Goal: Information Seeking & Learning: Learn about a topic

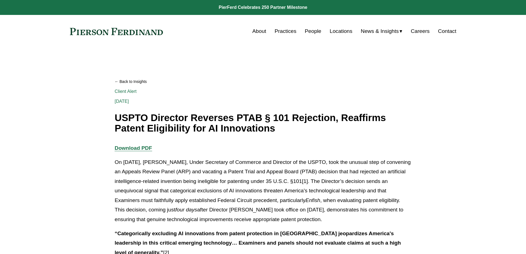
scroll to position [55, 0]
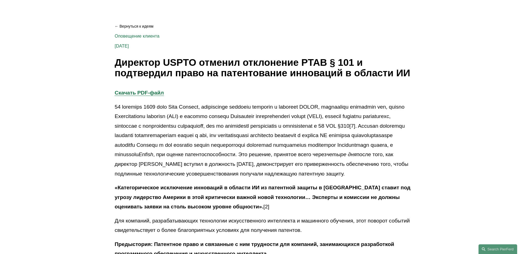
click at [116, 60] on font "Директор USPTO отменил отклонение PTAB § 101 и подтвердил право на патентование…" at bounding box center [263, 68] width 296 height 22
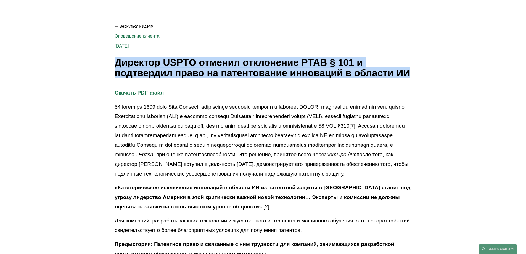
click at [116, 60] on font "Директор USPTO отменил отклонение PTAB § 101 и подтвердил право на патентование…" at bounding box center [263, 68] width 296 height 22
copy div "Директор USPTO отменил отклонение PTAB § 101 и подтвердил право на патентование…"
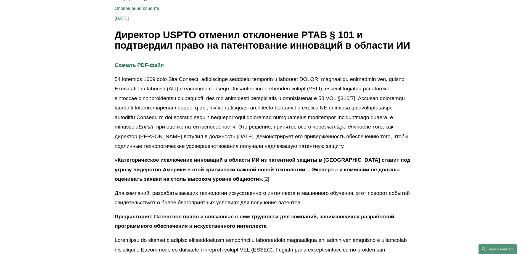
click at [115, 80] on font at bounding box center [261, 103] width 292 height 54
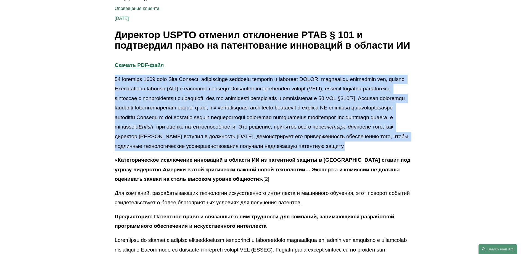
click at [115, 80] on font at bounding box center [261, 103] width 292 height 54
copy p "26 сентября 2025 года Джон Сквайрс, заместитель министра торговли и директор US…"
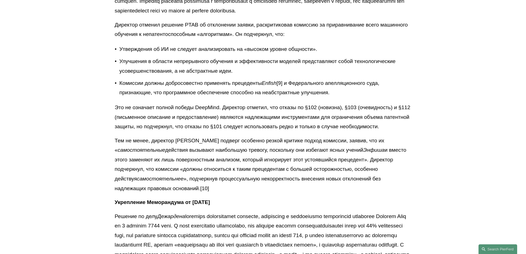
scroll to position [691, 0]
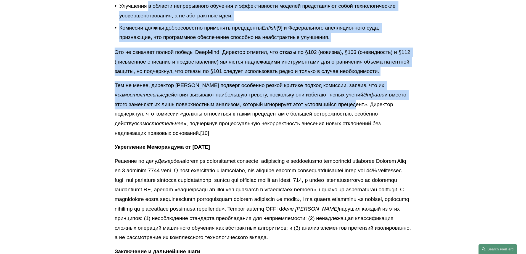
drag, startPoint x: 156, startPoint y: 45, endPoint x: 357, endPoint y: 148, distance: 226.3
click at [355, 146] on div "Скачать PDF-файл Enfish , при оценке патентоспособности. Это решение, принятое …" at bounding box center [263, 25] width 297 height 1145
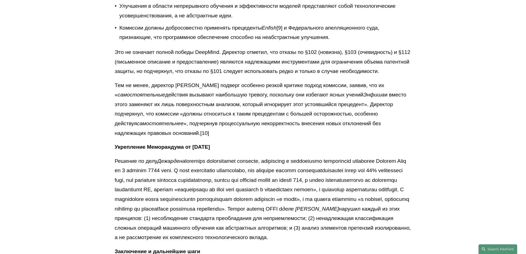
click at [358, 126] on font "и вместо этого заменяют их лишь поверхностным анализом, который игнорирует этот…" at bounding box center [261, 109] width 293 height 35
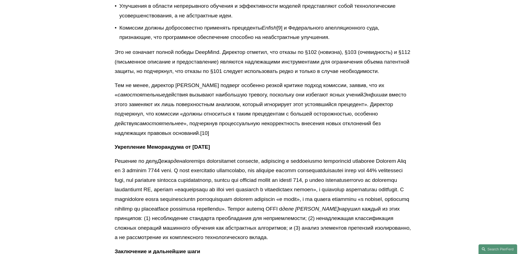
click at [380, 152] on p "Укрепление Меморандума от [DATE]" at bounding box center [263, 147] width 297 height 10
click at [334, 138] on p "Тем не менее, директор [PERSON_NAME] подверг особенно резкой критике подход ком…" at bounding box center [263, 109] width 297 height 57
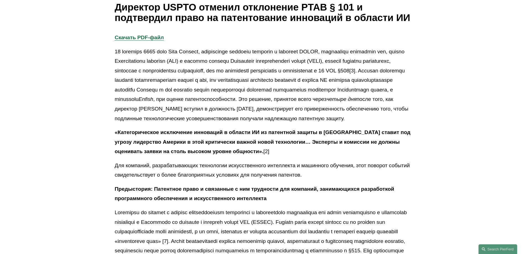
scroll to position [0, 0]
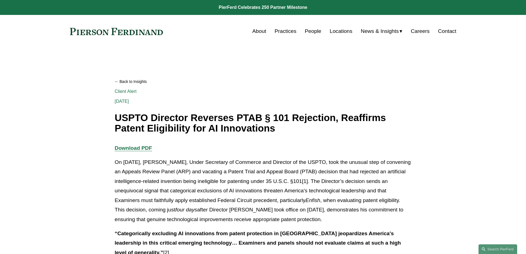
click at [115, 116] on h1 "USPTO Director Reverses PTAB § 101 Rejection, Reaffirms Patent Eligibility for …" at bounding box center [263, 122] width 297 height 21
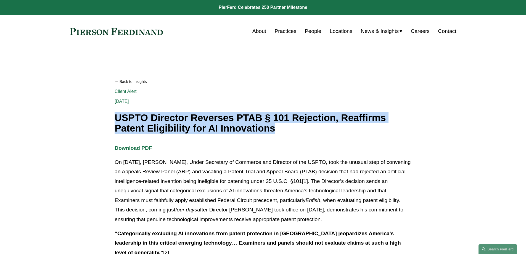
click at [115, 116] on h1 "USPTO Director Reverses PTAB § 101 Rejection, Reaffirms Patent Eligibility for …" at bounding box center [263, 122] width 297 height 21
copy div "USPTO Director Reverses PTAB § 101 Rejection, Reaffirms Patent Eligibility for …"
